Goal: Task Accomplishment & Management: Manage account settings

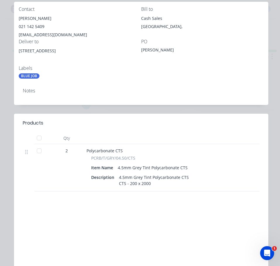
scroll to position [29, 0]
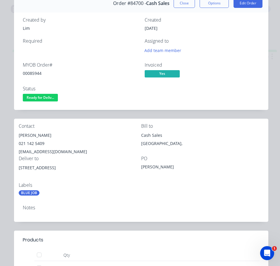
click at [51, 98] on span "Ready for Deliv..." at bounding box center [40, 97] width 35 height 7
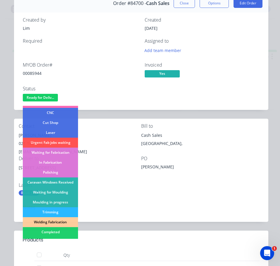
scroll to position [88, 0]
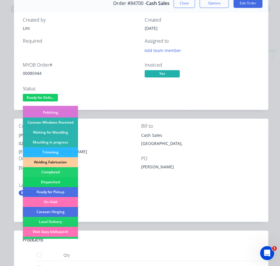
click at [56, 178] on div "Dispatched" at bounding box center [50, 182] width 55 height 10
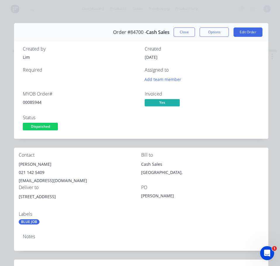
scroll to position [0, 0]
click at [176, 28] on button "Close" at bounding box center [184, 32] width 21 height 9
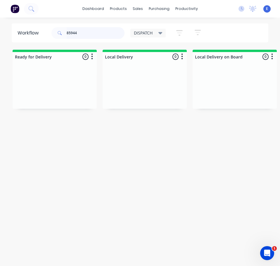
click at [81, 31] on input "85944" at bounding box center [96, 33] width 58 height 12
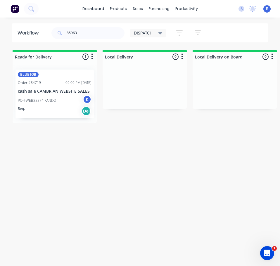
click at [65, 108] on div "Req. Del" at bounding box center [55, 111] width 74 height 10
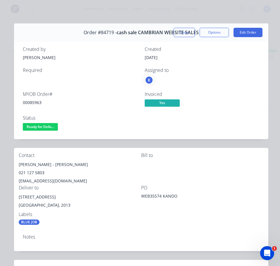
click at [34, 103] on div "00085963" at bounding box center [80, 102] width 115 height 6
copy div "00085963"
drag, startPoint x: 41, startPoint y: 164, endPoint x: 18, endPoint y: 163, distance: 23.7
click at [18, 163] on div "Contact [PERSON_NAME] - [PERSON_NAME] 021 127 5803 [EMAIL_ADDRESS][DOMAIN_NAME]…" at bounding box center [141, 189] width 254 height 82
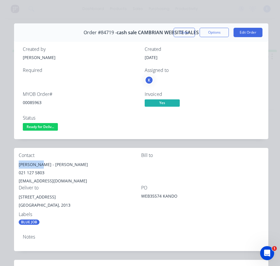
copy div "[PERSON_NAME]"
click at [53, 165] on div "[PERSON_NAME] - [PERSON_NAME]" at bounding box center [80, 164] width 122 height 8
copy div "KANDO"
click at [32, 172] on div "021 127 5803" at bounding box center [80, 173] width 122 height 8
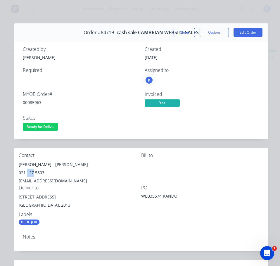
click at [32, 172] on div "021 127 5803" at bounding box center [80, 173] width 122 height 8
copy div "021 127 5803"
click at [38, 181] on div "[EMAIL_ADDRESS][DOMAIN_NAME]" at bounding box center [80, 181] width 122 height 8
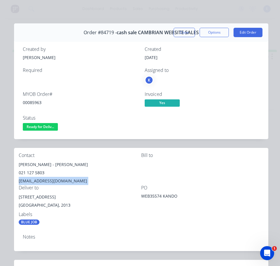
click at [38, 181] on div "[EMAIL_ADDRESS][DOMAIN_NAME]" at bounding box center [80, 181] width 122 height 8
copy div "[EMAIL_ADDRESS][DOMAIN_NAME]"
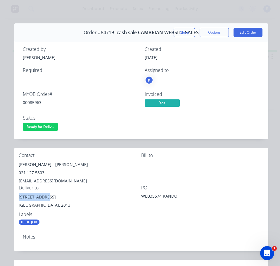
drag, startPoint x: 47, startPoint y: 196, endPoint x: 14, endPoint y: 196, distance: 33.0
click at [14, 196] on div "Contact [PERSON_NAME] - [PERSON_NAME] 021 127 5803 [EMAIL_ADDRESS][DOMAIN_NAME]…" at bounding box center [141, 189] width 254 height 82
copy div "[STREET_ADDRESS]"
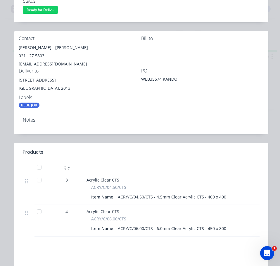
click at [174, 117] on div "Notes" at bounding box center [141, 122] width 254 height 21
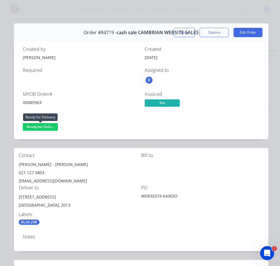
drag, startPoint x: 46, startPoint y: 125, endPoint x: 47, endPoint y: 130, distance: 5.3
click at [46, 126] on span "Ready for Deliv..." at bounding box center [40, 126] width 35 height 7
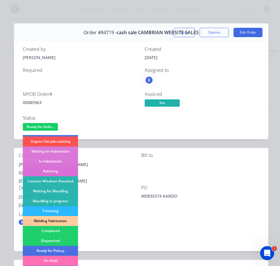
scroll to position [58, 0]
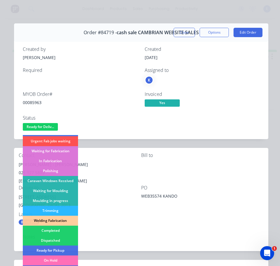
click at [54, 240] on div "Dispatched" at bounding box center [50, 240] width 55 height 10
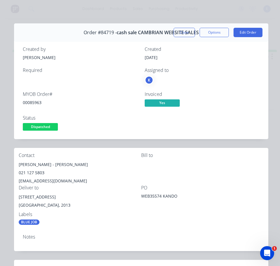
drag, startPoint x: 179, startPoint y: 29, endPoint x: 166, endPoint y: 37, distance: 15.0
click at [179, 30] on button "Close" at bounding box center [184, 32] width 21 height 9
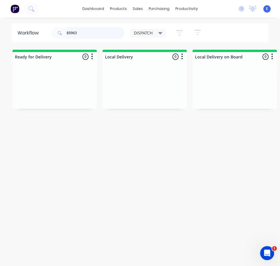
click at [93, 31] on input "85963" at bounding box center [96, 33] width 58 height 12
click at [82, 30] on input "85963" at bounding box center [96, 33] width 58 height 12
click at [84, 33] on input "85963" at bounding box center [96, 33] width 58 height 12
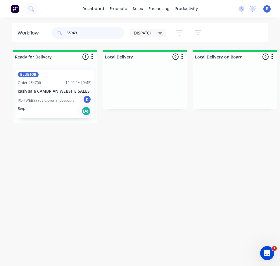
type input "85949"
click at [67, 115] on div "Req. Del" at bounding box center [55, 111] width 74 height 10
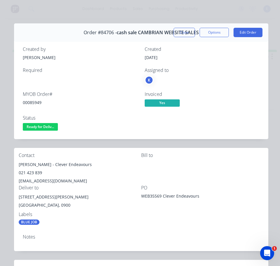
click at [34, 103] on div "00085949" at bounding box center [80, 102] width 115 height 6
copy div "00085949"
drag, startPoint x: 37, startPoint y: 164, endPoint x: 24, endPoint y: 166, distance: 13.5
click at [15, 164] on div "Contact [PERSON_NAME] - Clever Endeavours 021 423 839 [EMAIL_ADDRESS][DOMAIN_NA…" at bounding box center [141, 189] width 254 height 82
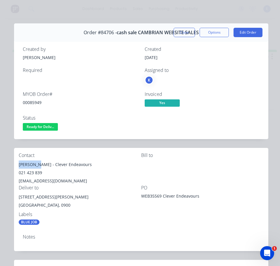
copy div "[PERSON_NAME]"
click at [56, 165] on div "[PERSON_NAME] - Clever Endeavours" at bounding box center [80, 164] width 122 height 8
click at [63, 180] on div "[EMAIL_ADDRESS][DOMAIN_NAME]" at bounding box center [80, 181] width 122 height 8
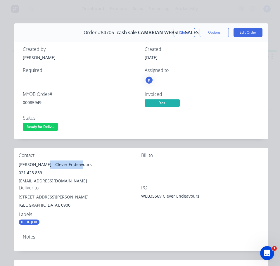
drag, startPoint x: 41, startPoint y: 165, endPoint x: 77, endPoint y: 162, distance: 36.1
click at [77, 162] on div "[PERSON_NAME] - Clever Endeavours" at bounding box center [80, 164] width 122 height 8
copy div "Clever Endeavours"
click at [31, 172] on div "021 423 839" at bounding box center [80, 173] width 122 height 8
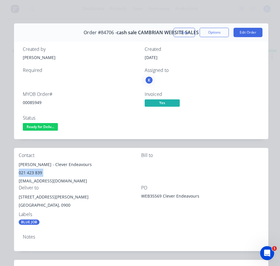
click at [31, 172] on div "021 423 839" at bounding box center [80, 173] width 122 height 8
copy div "021 423 839"
click at [56, 181] on div "[EMAIL_ADDRESS][DOMAIN_NAME]" at bounding box center [80, 181] width 122 height 8
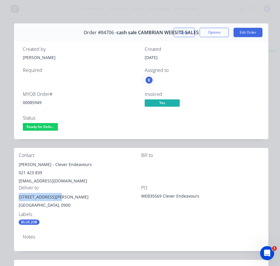
drag, startPoint x: 55, startPoint y: 197, endPoint x: 19, endPoint y: 199, distance: 35.7
click at [19, 199] on div "[STREET_ADDRESS][PERSON_NAME]" at bounding box center [80, 197] width 122 height 8
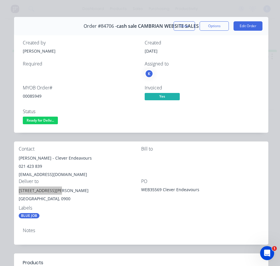
scroll to position [0, 0]
